Goal: Information Seeking & Learning: Learn about a topic

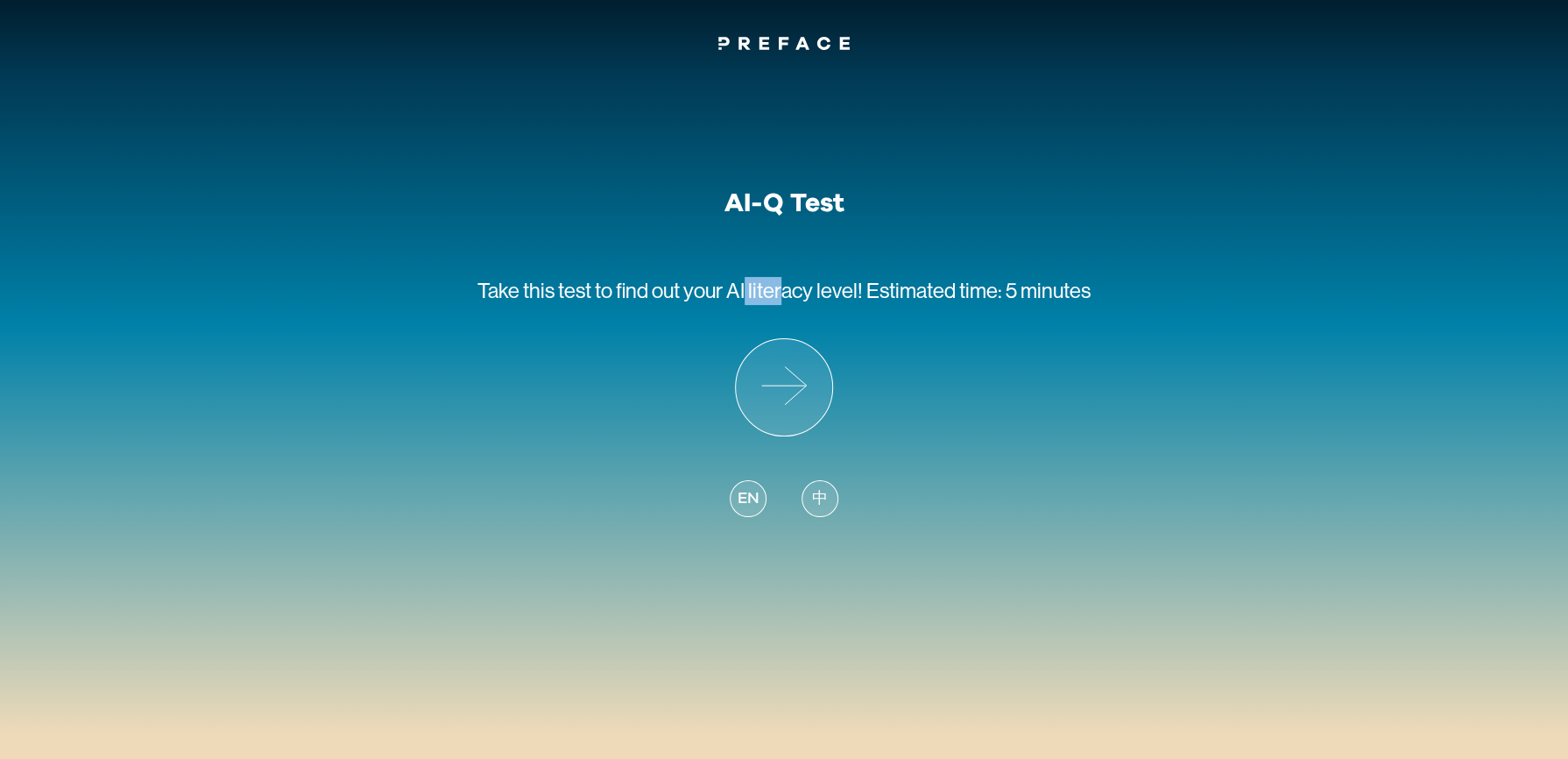
drag, startPoint x: 740, startPoint y: 294, endPoint x: 787, endPoint y: 308, distance: 49.0
click at [787, 308] on p "Take this test to find out your AI literacy level! Estimated time: 5 minutes" at bounding box center [784, 279] width 613 height 119
drag, startPoint x: 787, startPoint y: 308, endPoint x: 789, endPoint y: 326, distance: 18.1
click at [787, 308] on p "Take this test to find out your AI literacy level! Estimated time: 5 minutes" at bounding box center [784, 279] width 613 height 119
click at [789, 365] on icon at bounding box center [784, 387] width 97 height 97
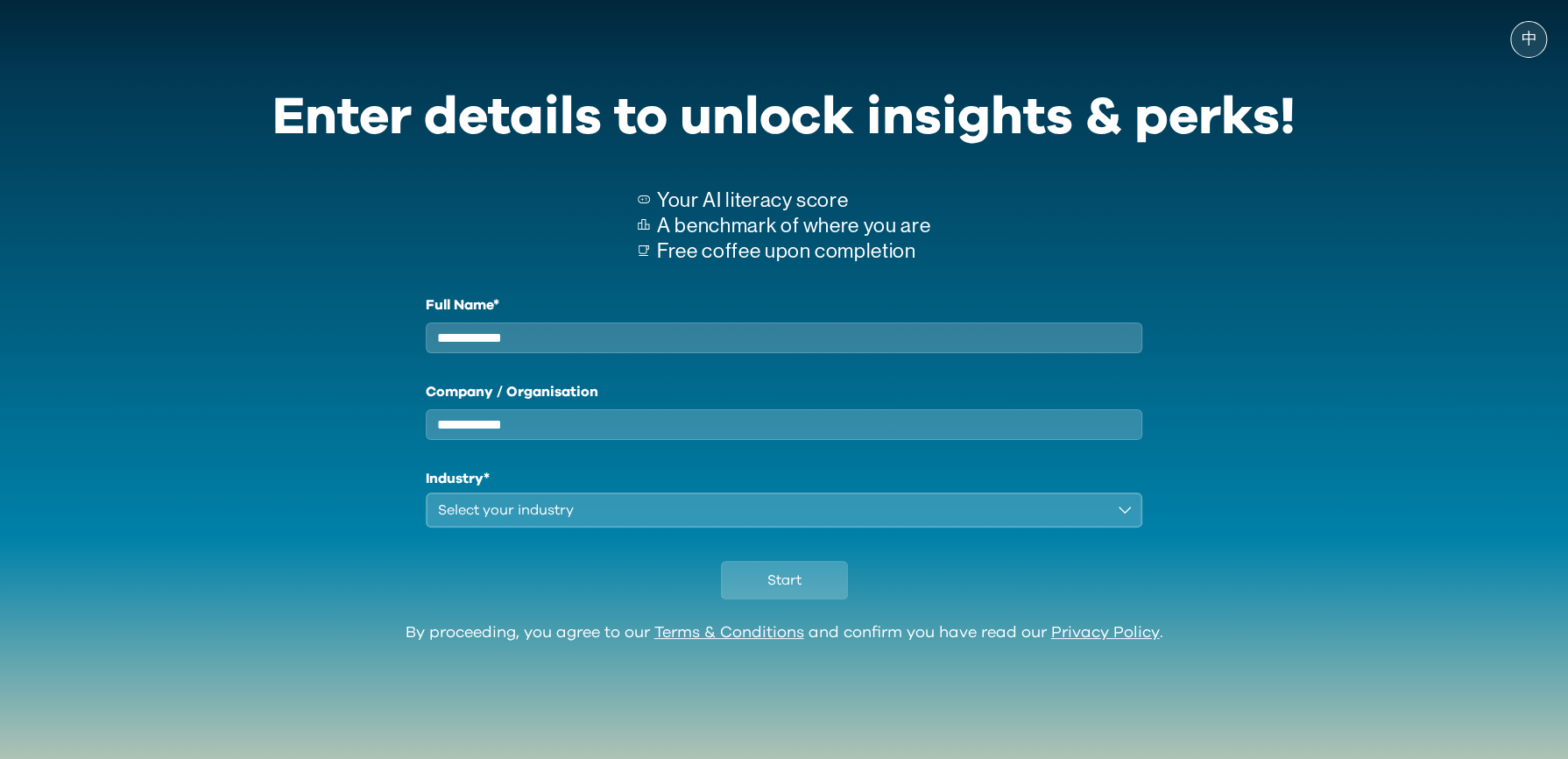
click at [690, 330] on input "Full Name*" at bounding box center [784, 337] width 717 height 31
click at [707, 249] on p "Free coffee upon completion" at bounding box center [793, 251] width 273 height 25
drag, startPoint x: 637, startPoint y: 235, endPoint x: 776, endPoint y: 236, distance: 139.0
click at [776, 236] on div "Your AI literacy score A benchmark of where you are Free coffee upon completion" at bounding box center [784, 227] width 1024 height 135
click at [776, 236] on p "A benchmark of where you are" at bounding box center [793, 225] width 273 height 25
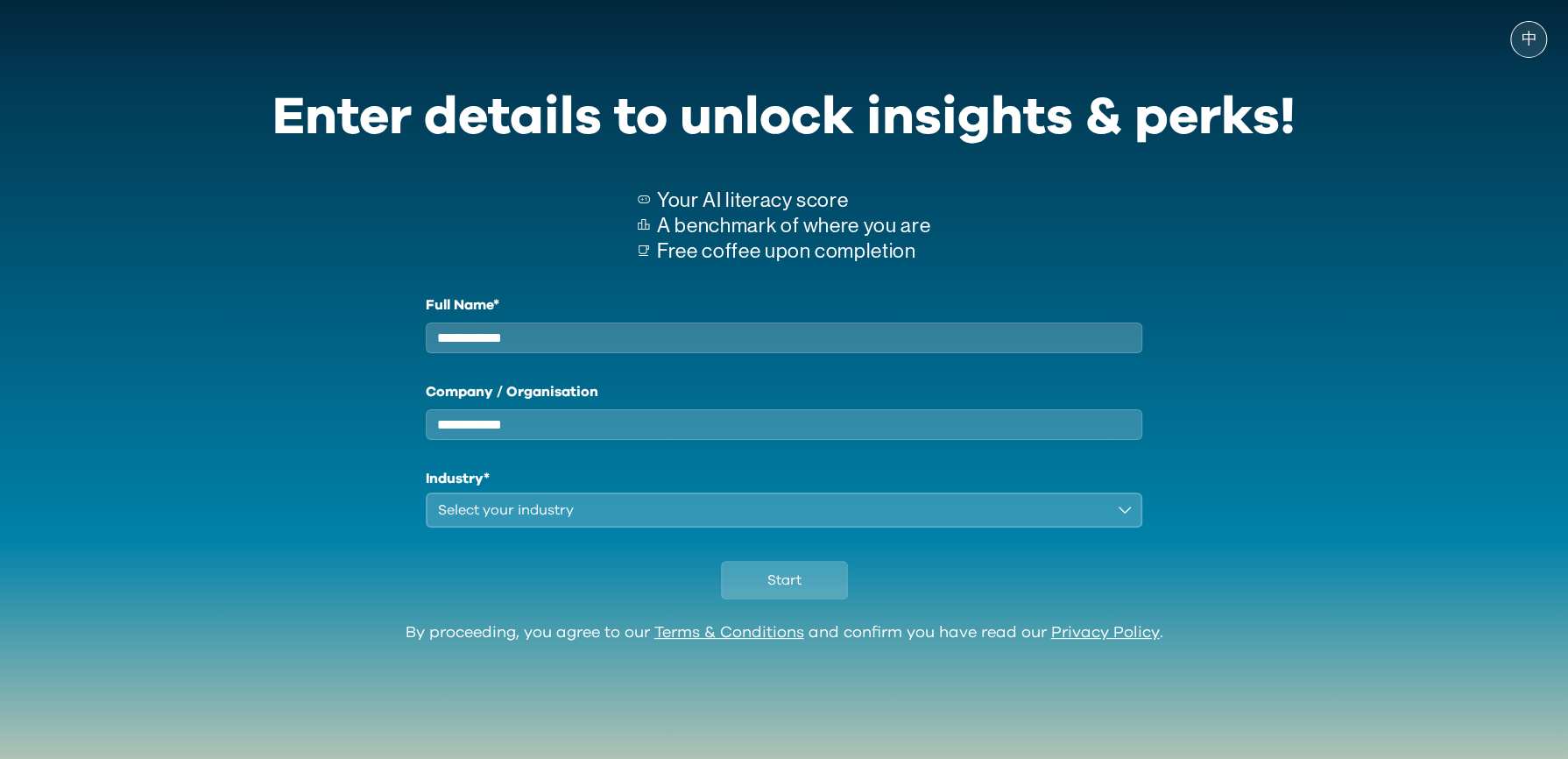
click at [770, 255] on p "Free coffee upon completion" at bounding box center [793, 251] width 273 height 25
